Goal: Task Accomplishment & Management: Manage account settings

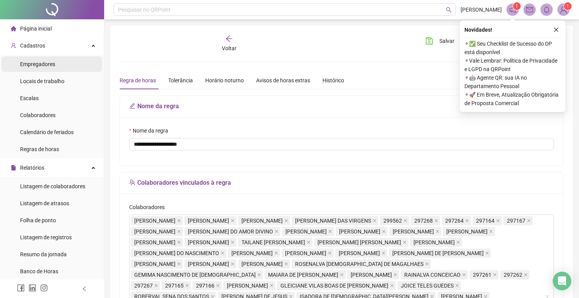
click at [37, 62] on span "Empregadores" at bounding box center [37, 64] width 35 height 6
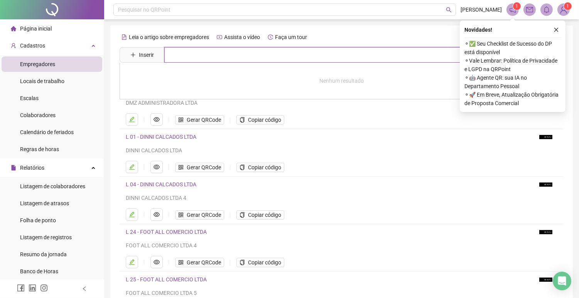
click at [201, 52] on input "text" at bounding box center [347, 54] width 366 height 15
type input "***"
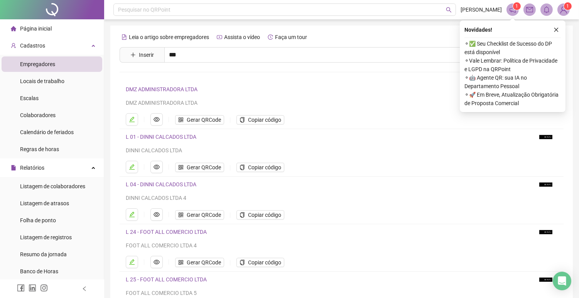
click at [191, 74] on link "L 31 - SSA NORTE COMERCIO DE CALCADOS LTDA" at bounding box center [194, 77] width 120 height 6
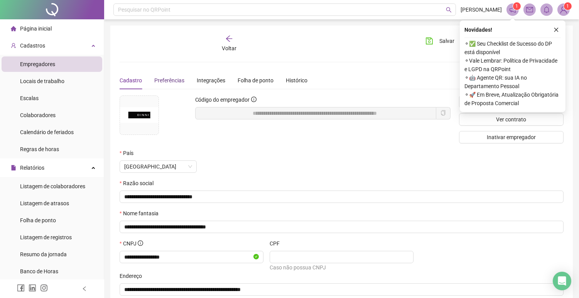
click at [172, 78] on span "Preferências" at bounding box center [169, 80] width 30 height 6
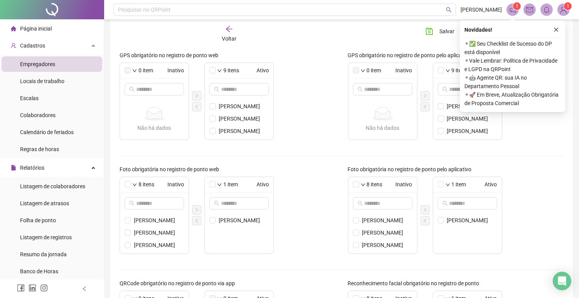
scroll to position [171, 0]
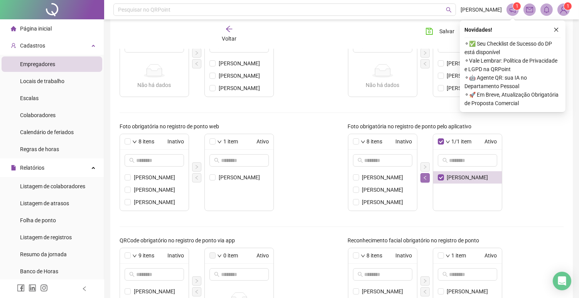
click at [423, 176] on icon "left" at bounding box center [425, 177] width 5 height 5
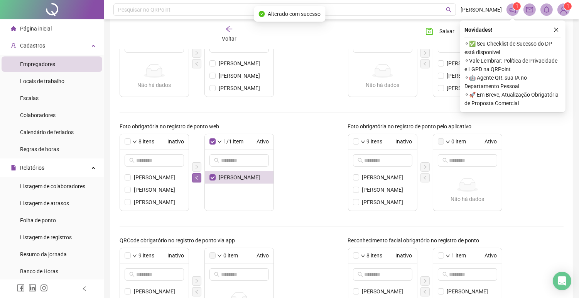
drag, startPoint x: 195, startPoint y: 176, endPoint x: 357, endPoint y: 208, distance: 164.3
click at [197, 176] on icon "left" at bounding box center [196, 177] width 5 height 5
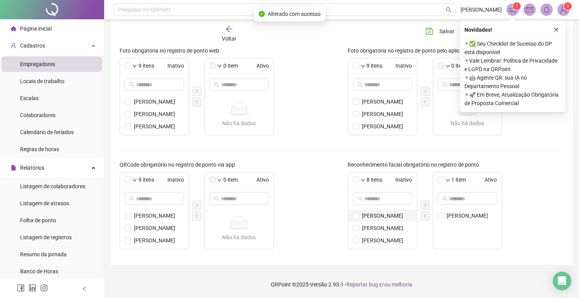
scroll to position [59, 0]
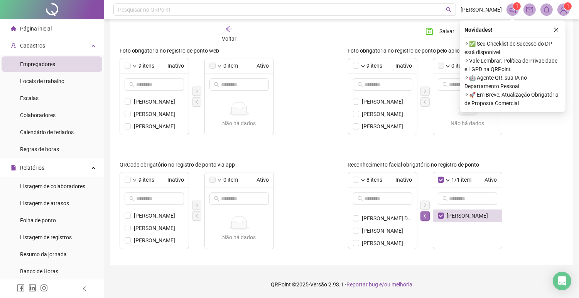
click at [426, 214] on icon "left" at bounding box center [425, 215] width 5 height 5
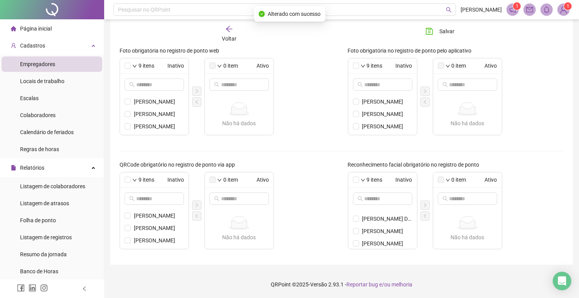
scroll to position [0, 0]
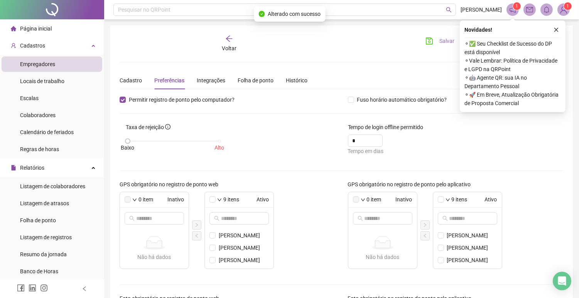
click at [441, 37] on span "Salvar" at bounding box center [447, 41] width 15 height 8
click at [556, 28] on icon "close" at bounding box center [556, 29] width 5 height 5
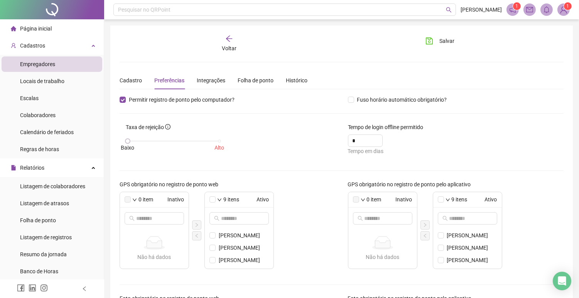
click at [514, 5] on sup "1" at bounding box center [517, 6] width 8 height 8
